Goal: Find specific page/section: Find specific page/section

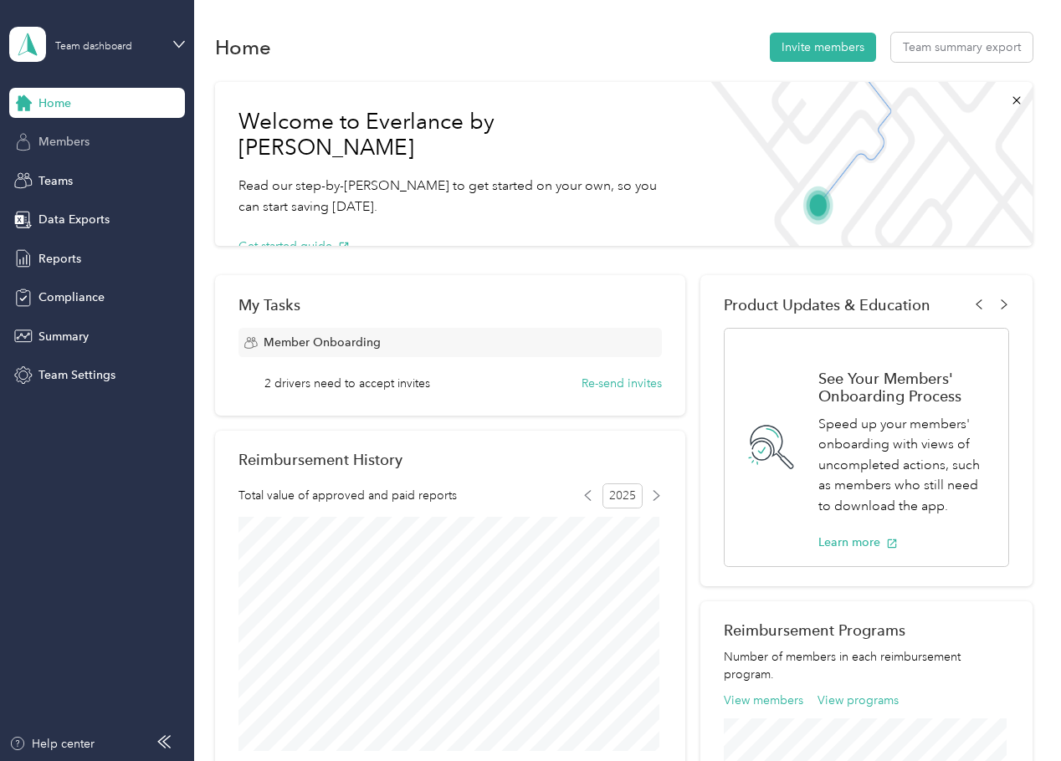
click at [80, 127] on div "Members" at bounding box center [97, 142] width 176 height 30
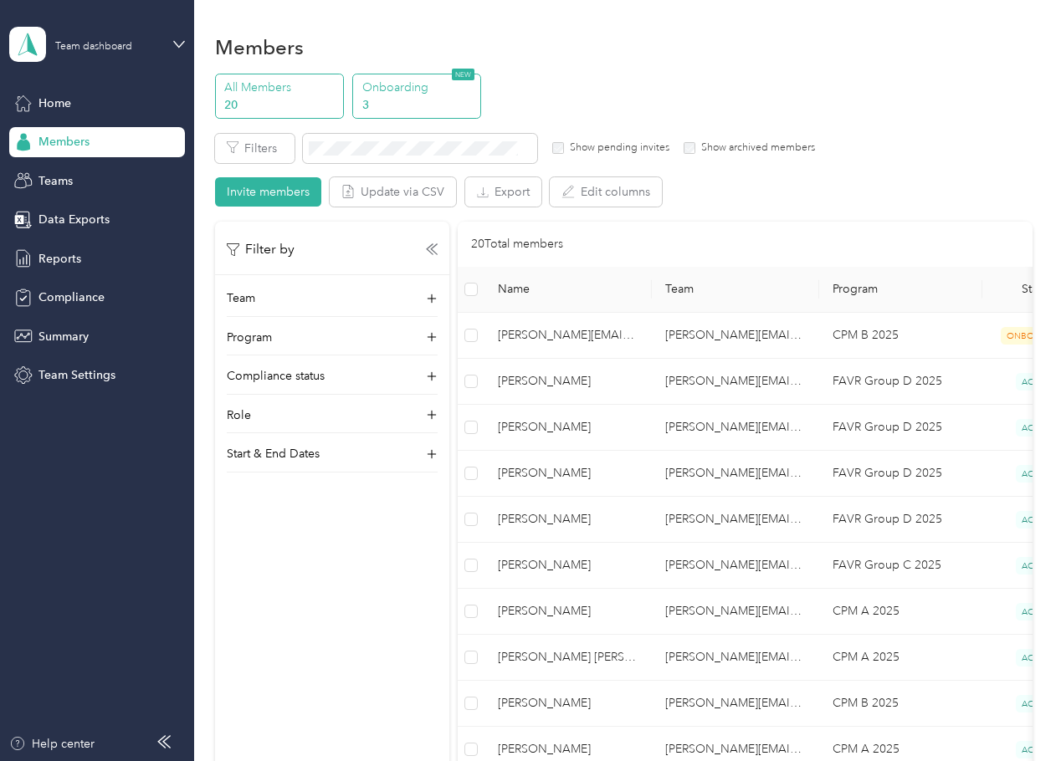
click at [409, 97] on p "3" at bounding box center [419, 105] width 114 height 18
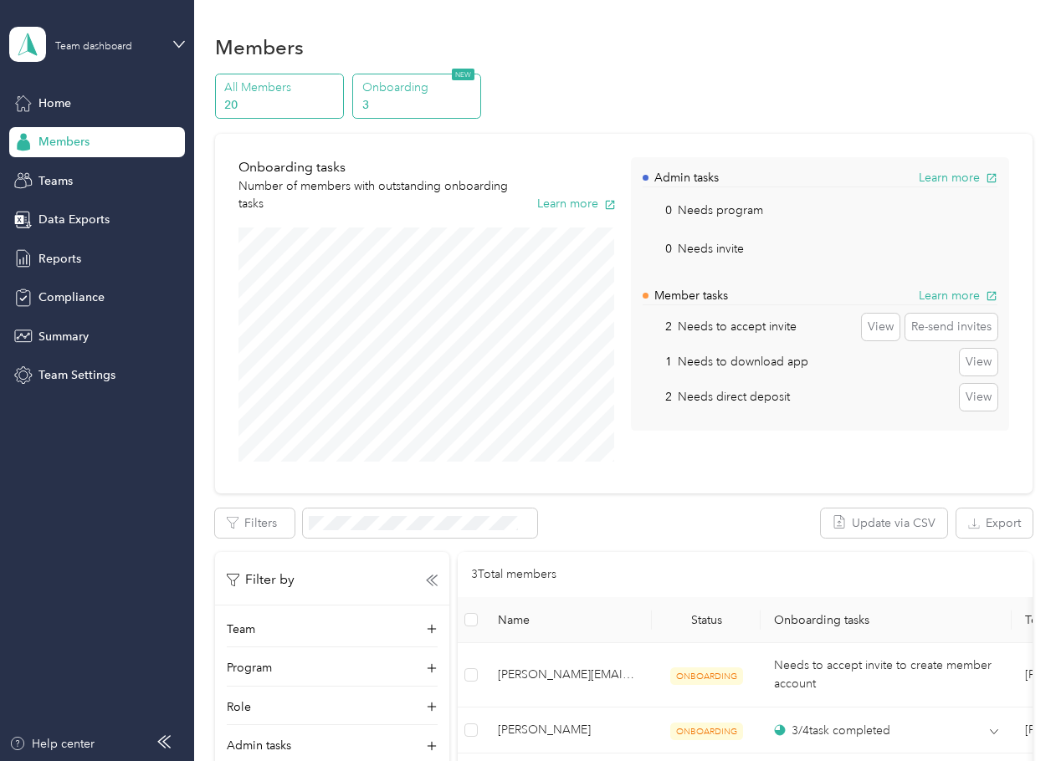
click at [255, 90] on p "All Members" at bounding box center [281, 88] width 114 height 18
